Goal: Information Seeking & Learning: Learn about a topic

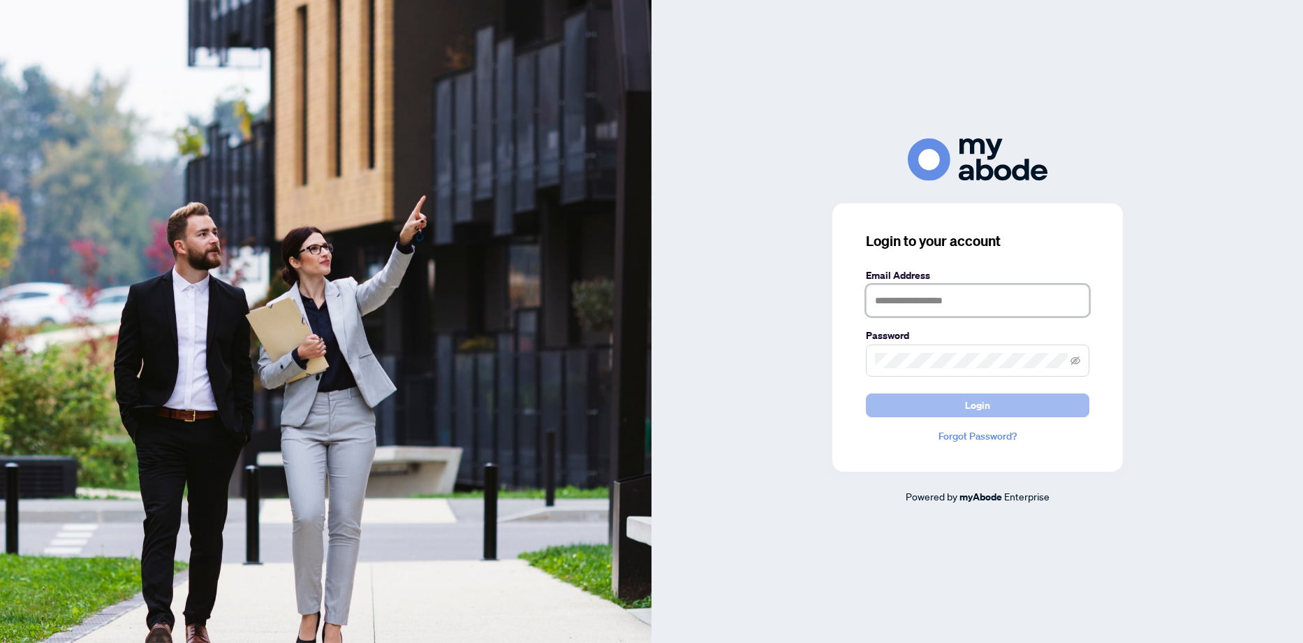
type input "**********"
click at [964, 400] on button "Login" at bounding box center [978, 405] width 224 height 24
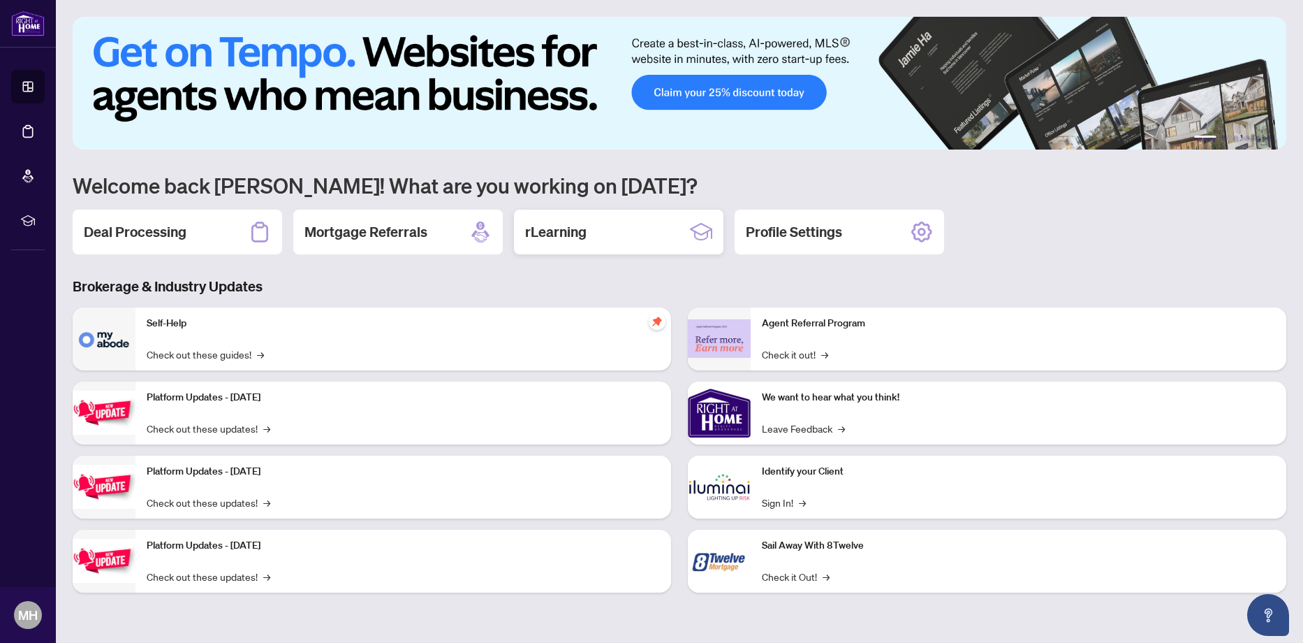
click at [675, 245] on div "rLearning" at bounding box center [619, 232] width 210 height 45
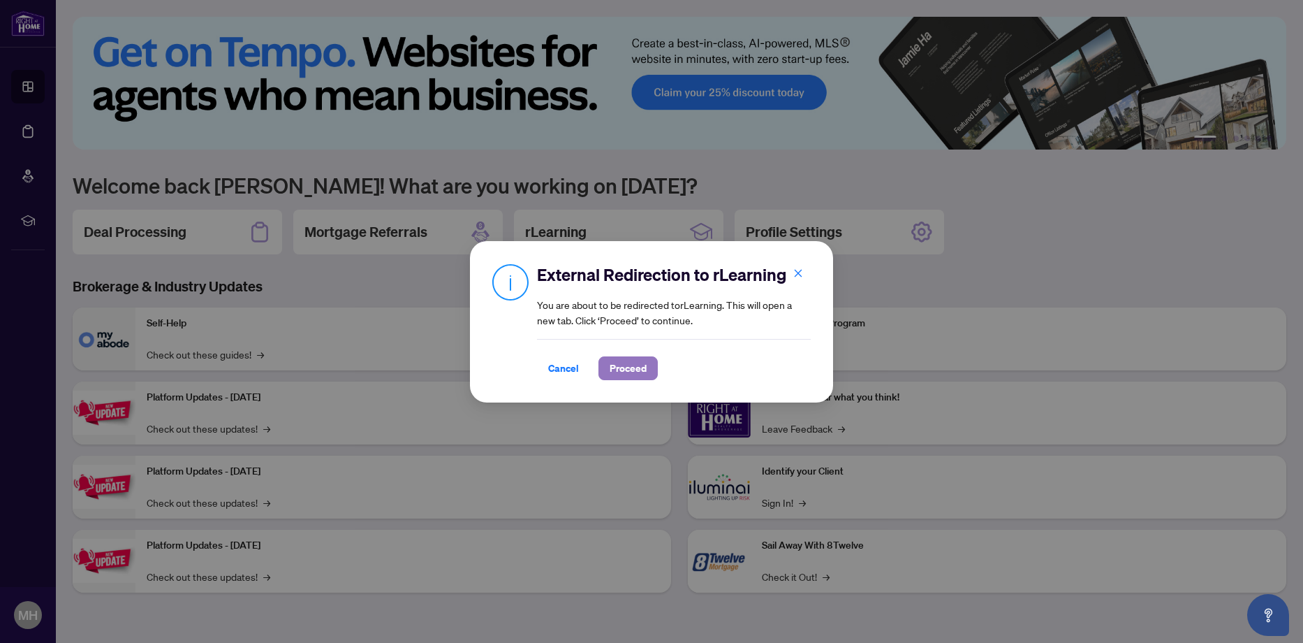
click at [640, 364] on span "Proceed" at bounding box center [628, 368] width 37 height 22
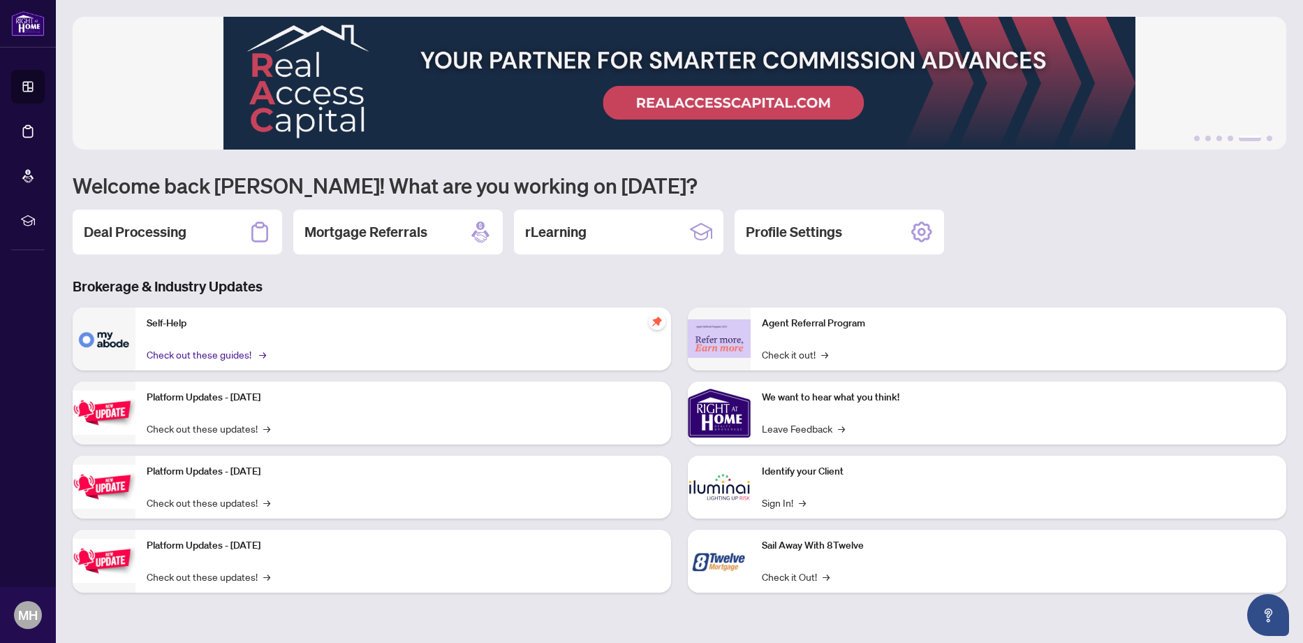
click at [231, 355] on link "Check out these guides! →" at bounding box center [205, 353] width 117 height 15
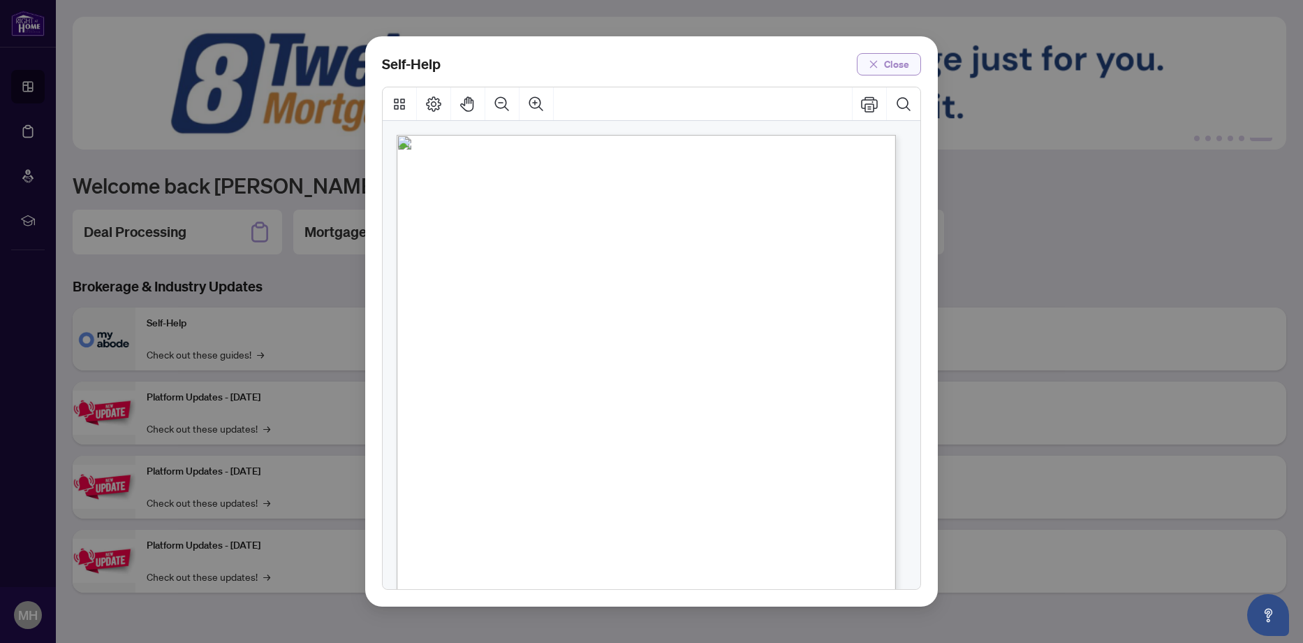
click at [890, 68] on span "Close" at bounding box center [896, 64] width 25 height 22
